Goal: Find specific page/section: Find specific page/section

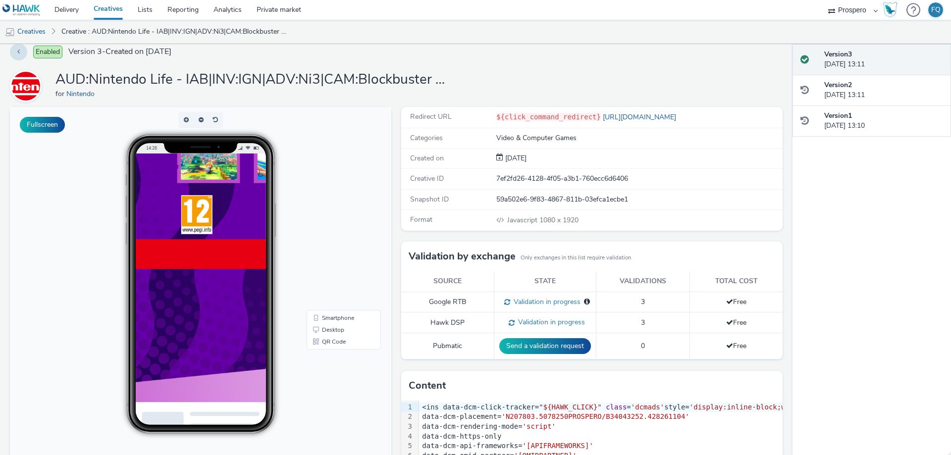
scroll to position [602, 0]
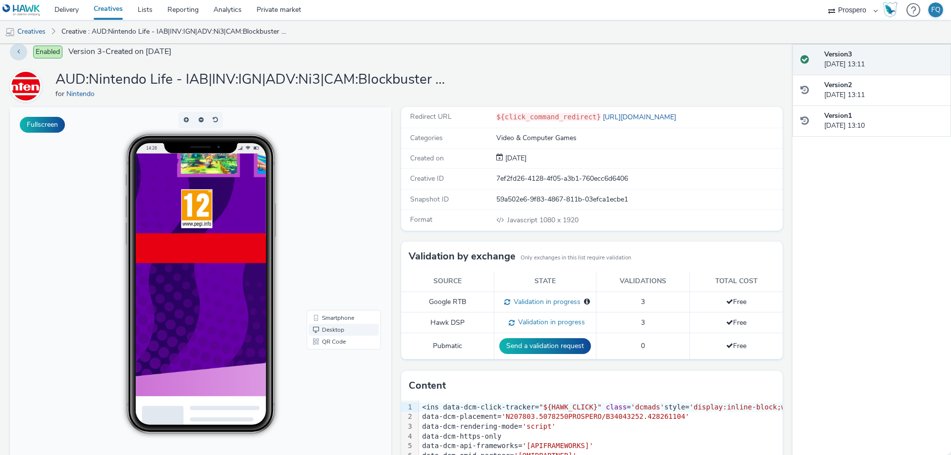
click at [337, 331] on link "Desktop" at bounding box center [343, 330] width 70 height 12
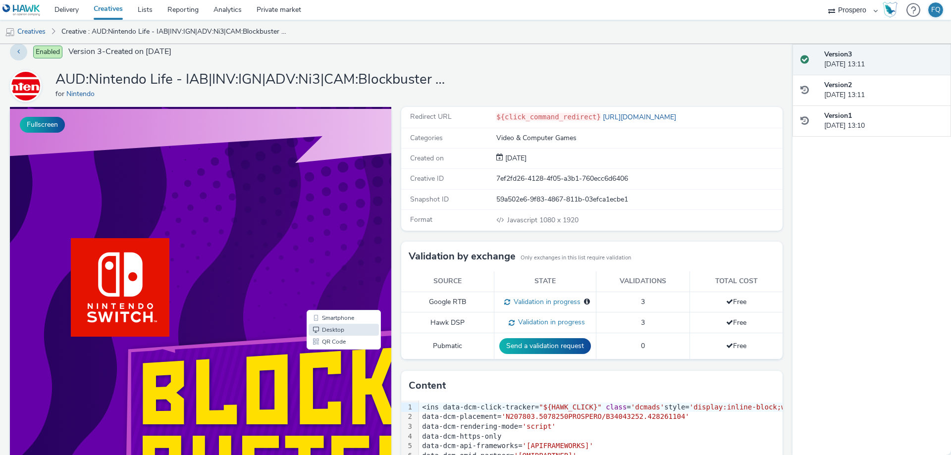
scroll to position [9, 0]
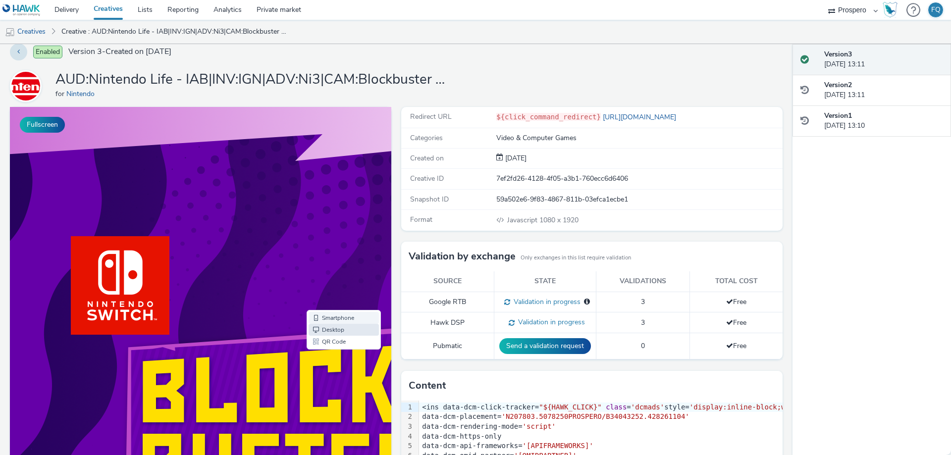
click at [337, 319] on link "Smartphone" at bounding box center [343, 318] width 70 height 12
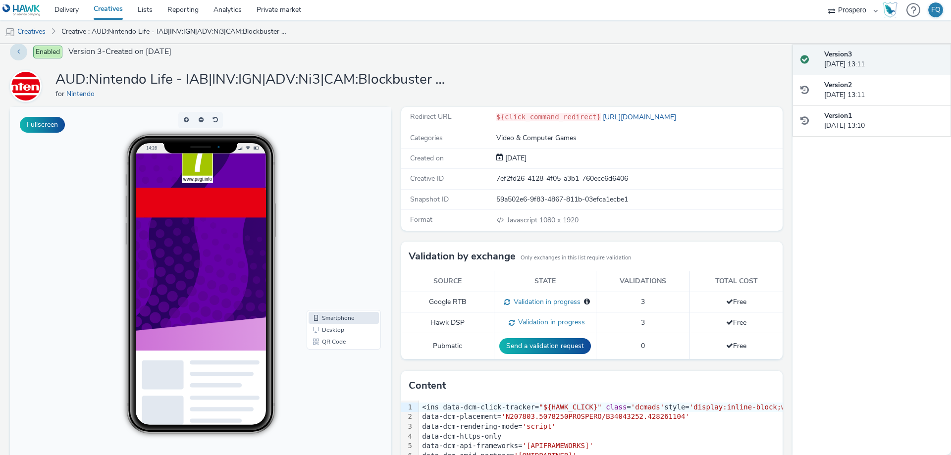
scroll to position [667, 0]
click at [344, 330] on link "Desktop" at bounding box center [343, 330] width 70 height 12
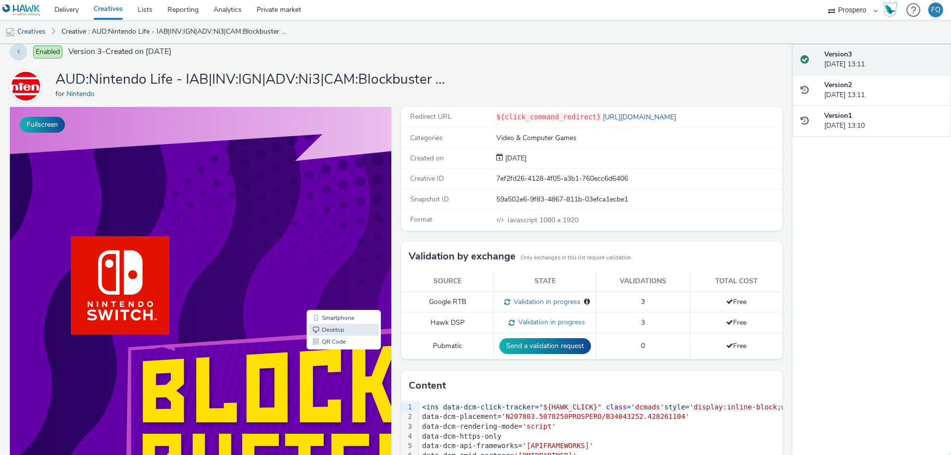
scroll to position [9, 7]
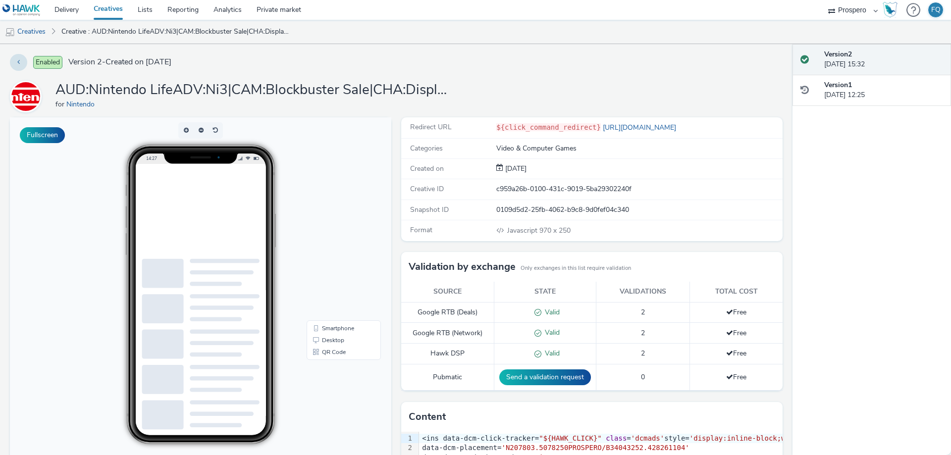
click at [303, 238] on div "14:27" at bounding box center [201, 295] width 204 height 300
